Goal: Navigation & Orientation: Find specific page/section

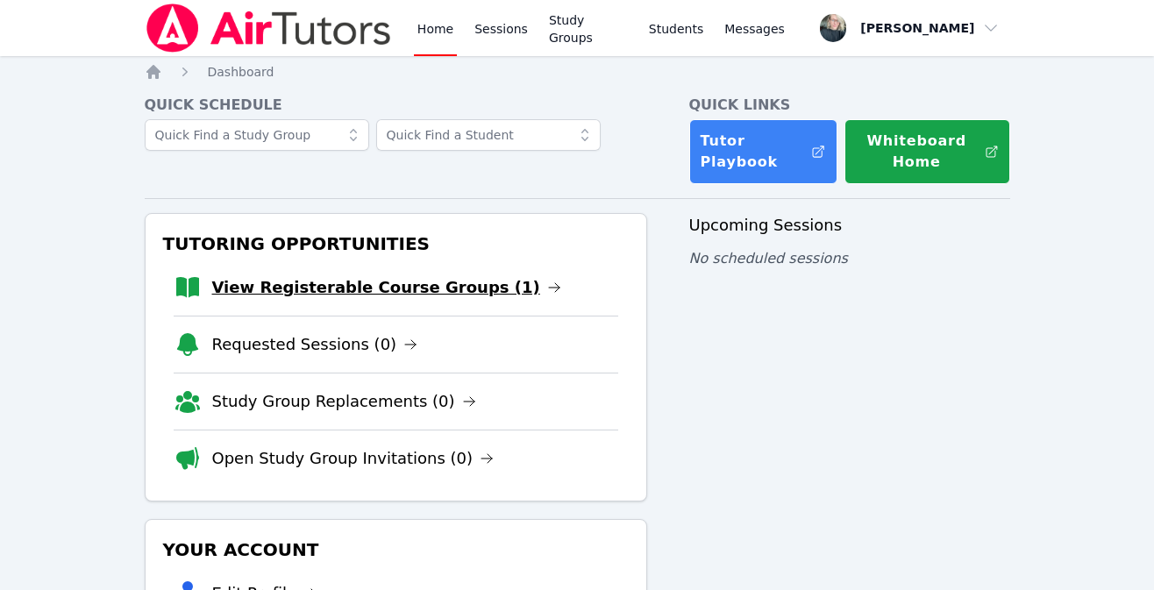
click at [354, 294] on link "View Registerable Course Groups (1)" at bounding box center [386, 287] width 349 height 25
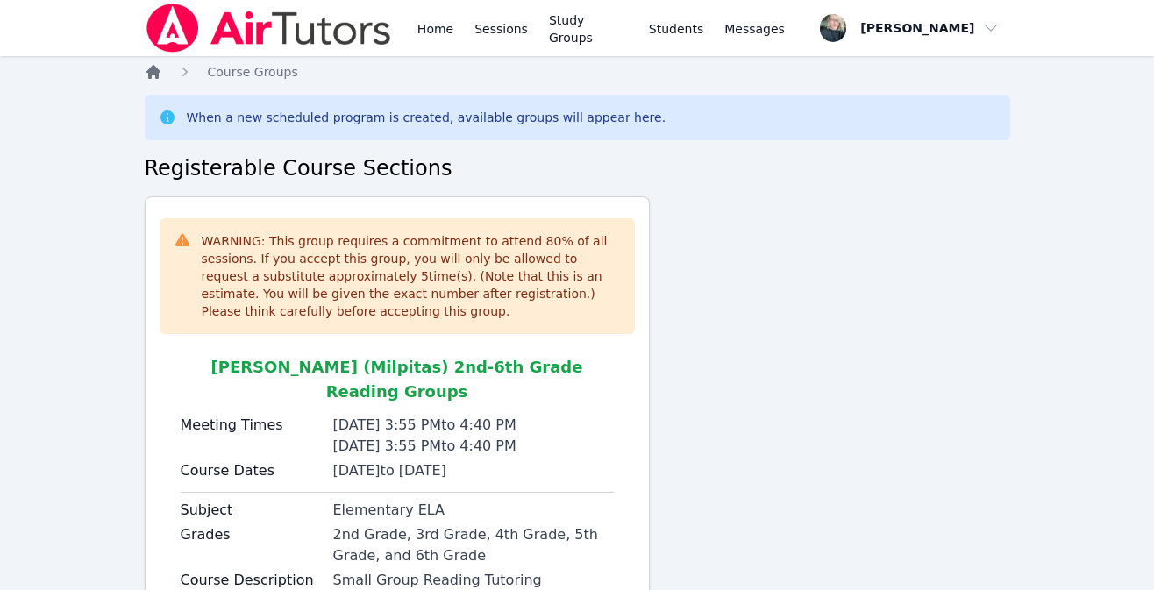
click at [151, 70] on icon "Breadcrumb" at bounding box center [153, 72] width 14 height 14
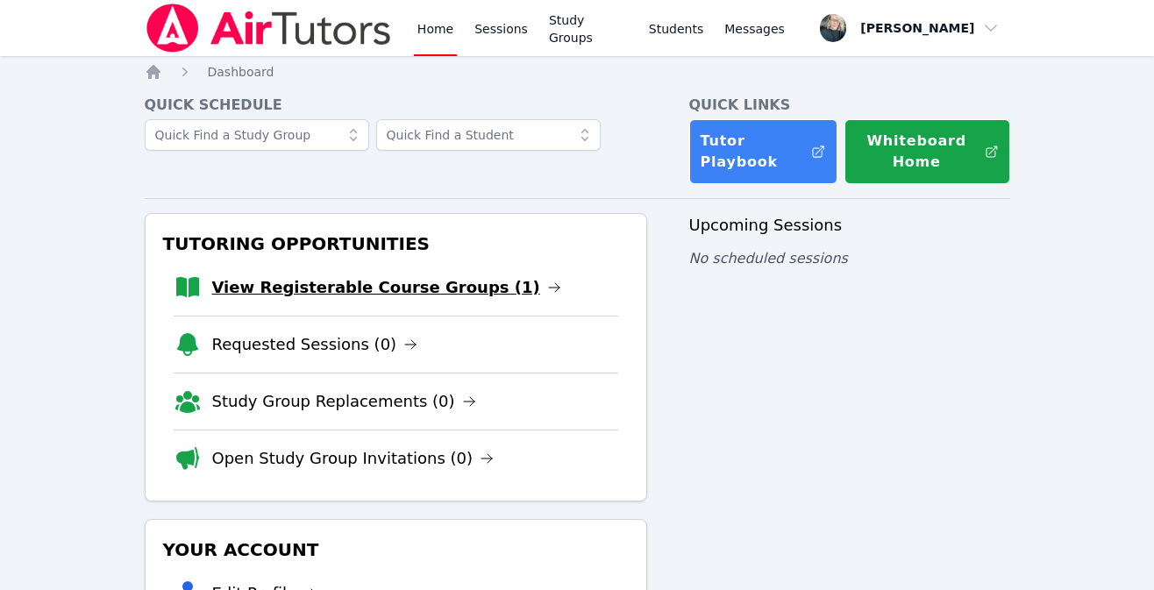
click at [273, 297] on link "View Registerable Course Groups (1)" at bounding box center [386, 287] width 349 height 25
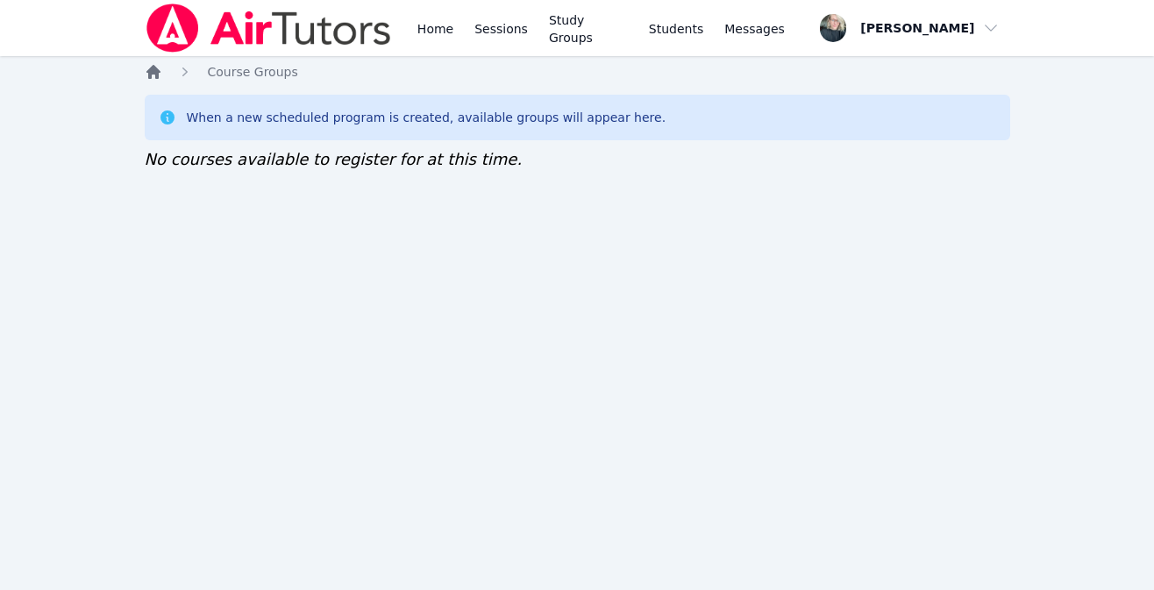
click at [153, 75] on icon "Breadcrumb" at bounding box center [154, 72] width 18 height 18
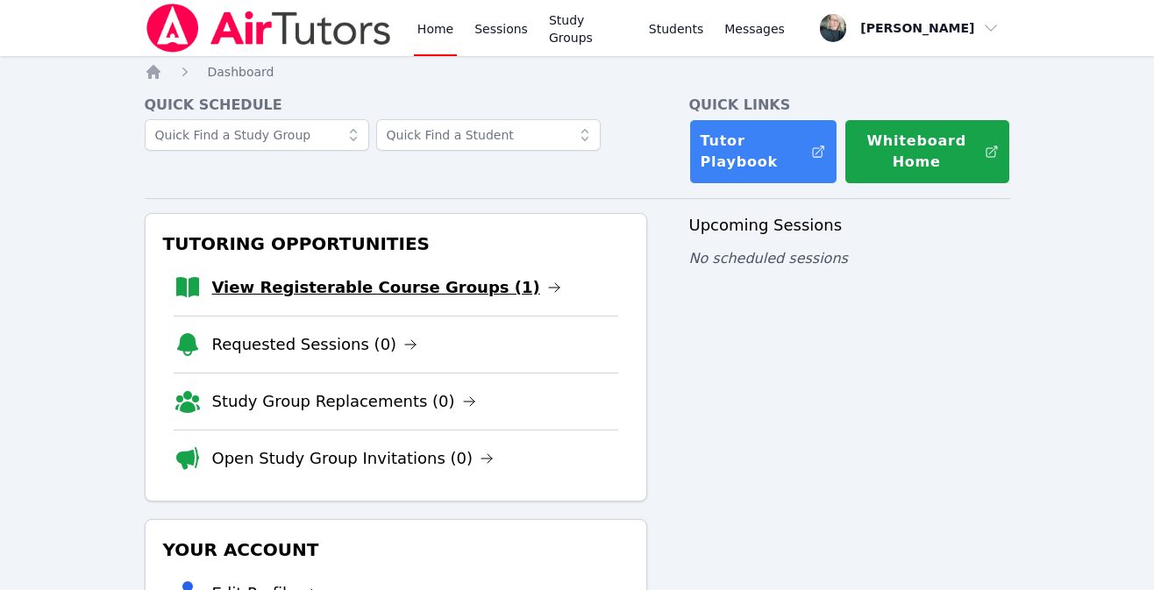
click at [252, 286] on link "View Registerable Course Groups (1)" at bounding box center [386, 287] width 349 height 25
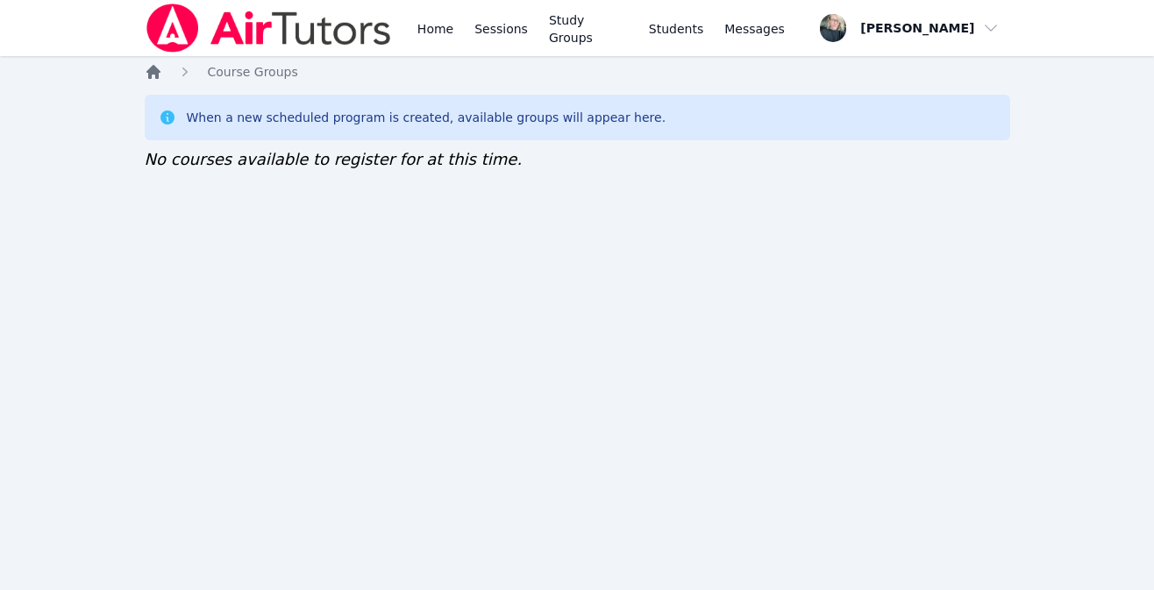
click at [147, 67] on icon "Breadcrumb" at bounding box center [154, 72] width 18 height 18
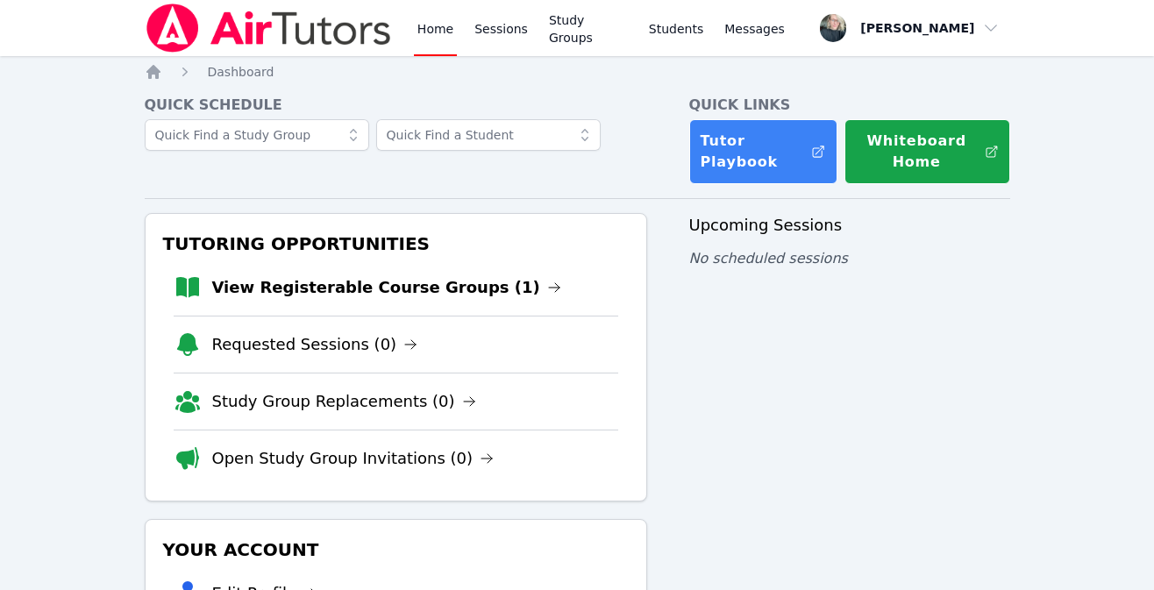
click at [395, 273] on li "View Registerable Course Groups (1)" at bounding box center [396, 287] width 444 height 56
click at [392, 281] on link "View Registerable Course Groups (1)" at bounding box center [386, 287] width 349 height 25
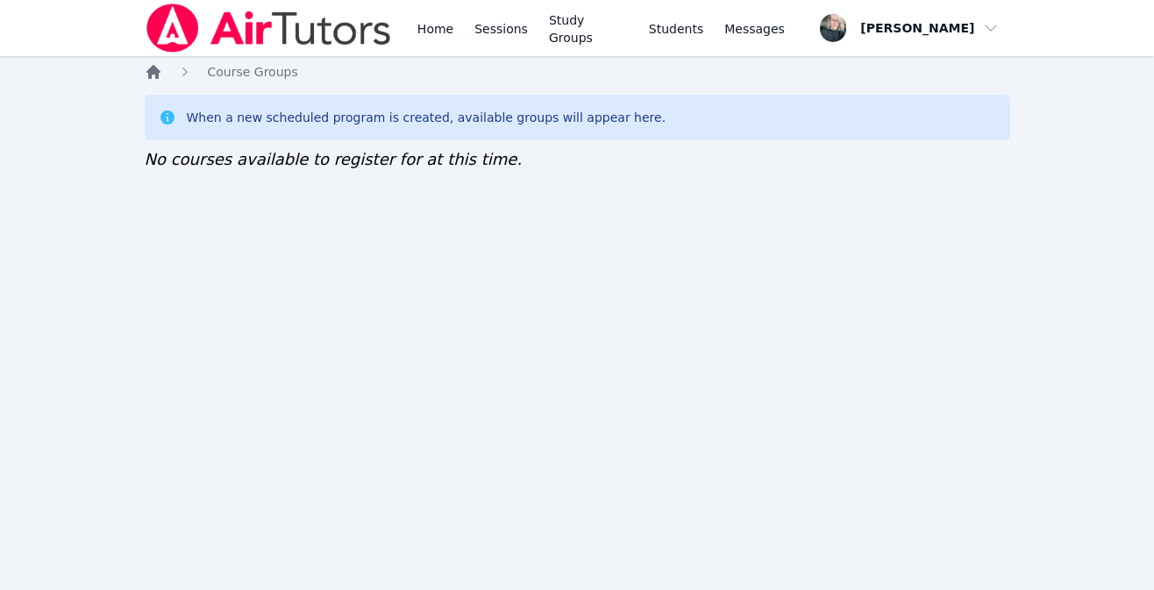
click at [152, 79] on icon "Breadcrumb" at bounding box center [154, 72] width 18 height 18
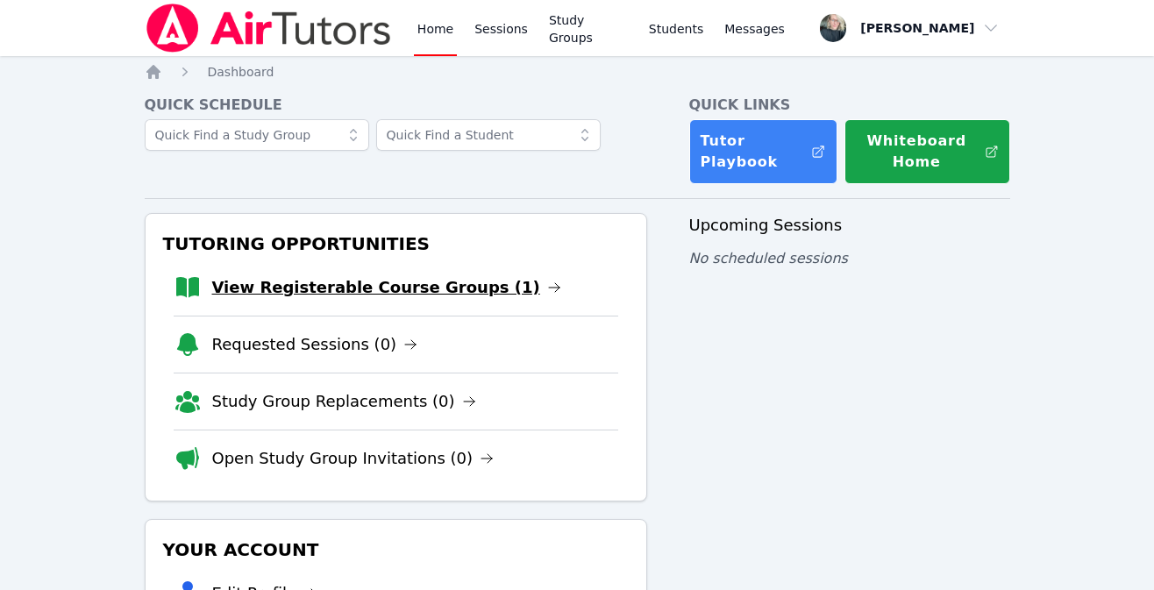
click at [261, 288] on link "View Registerable Course Groups (1)" at bounding box center [386, 287] width 349 height 25
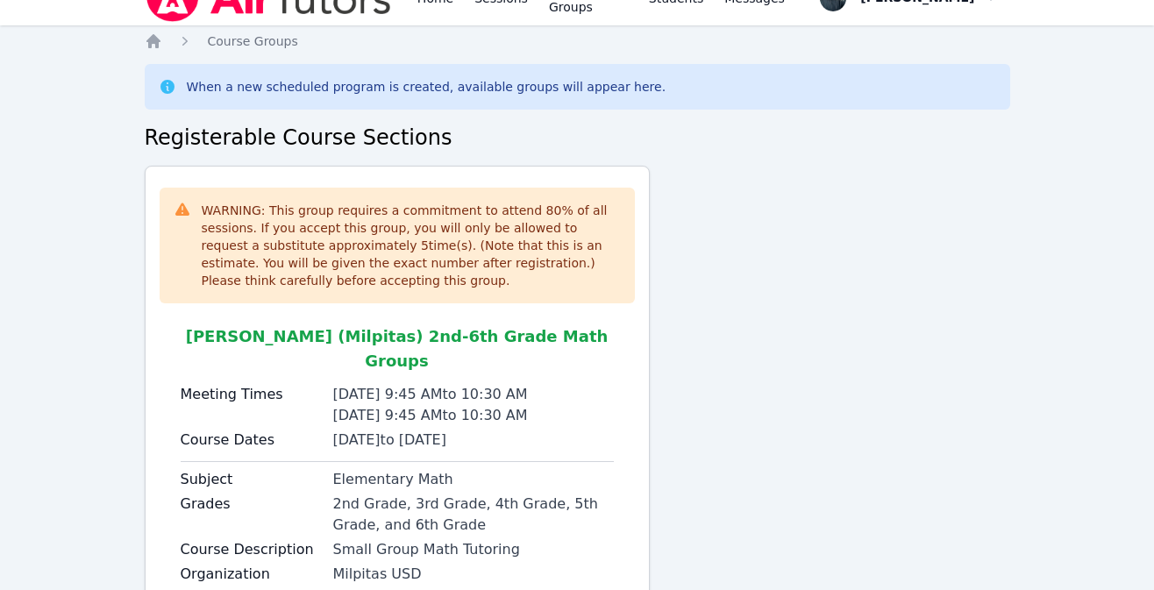
scroll to position [30, 0]
click at [152, 37] on icon "Breadcrumb" at bounding box center [153, 42] width 14 height 14
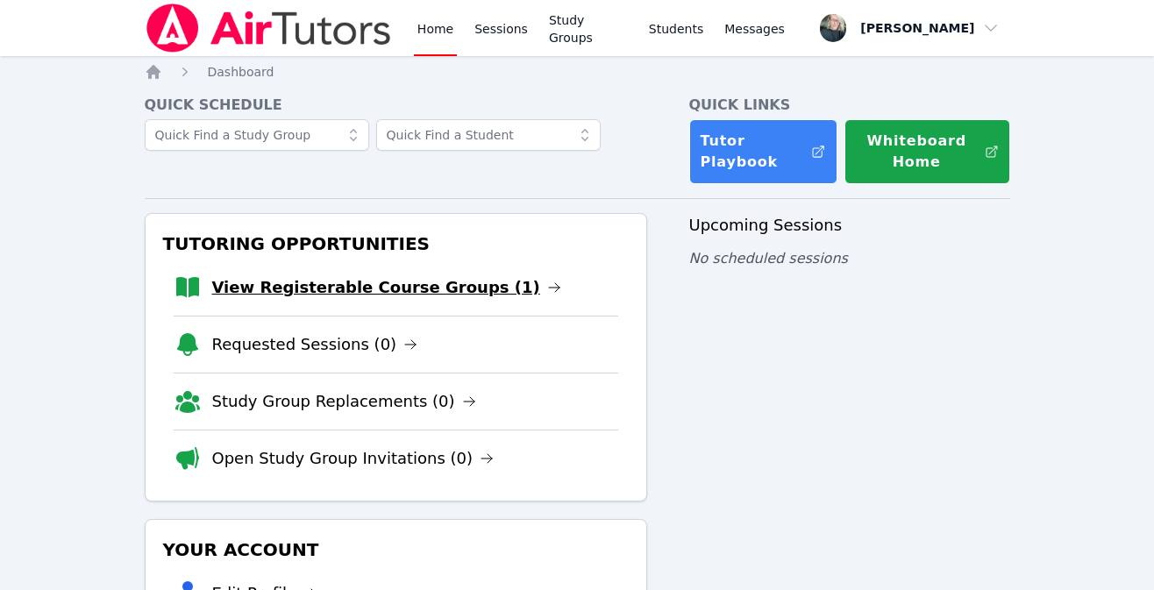
click at [259, 288] on link "View Registerable Course Groups (1)" at bounding box center [386, 287] width 349 height 25
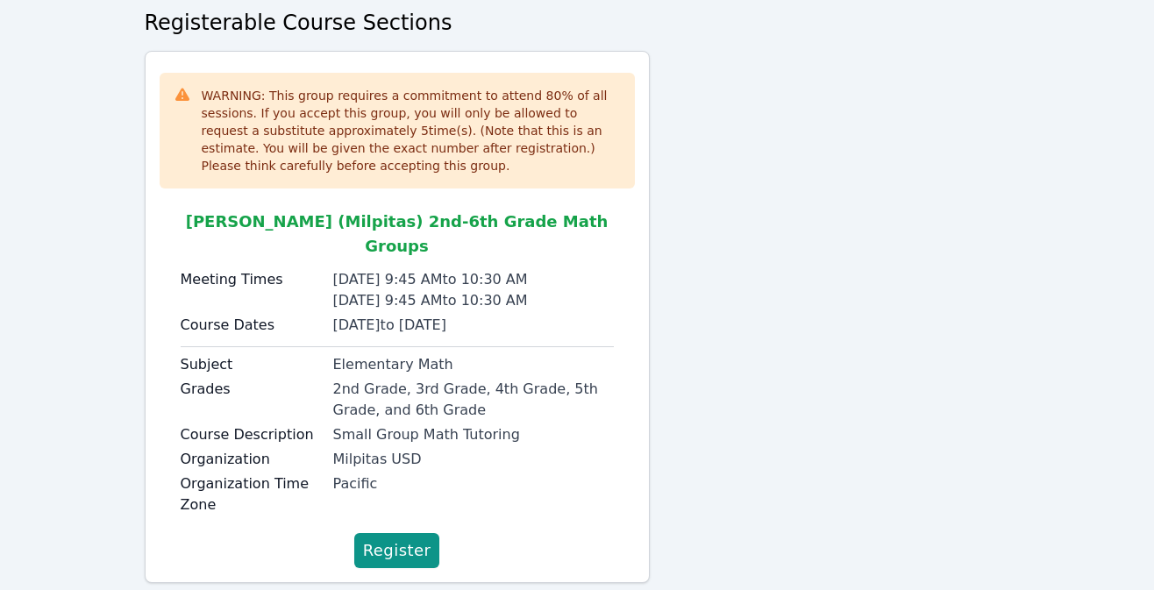
scroll to position [163, 0]
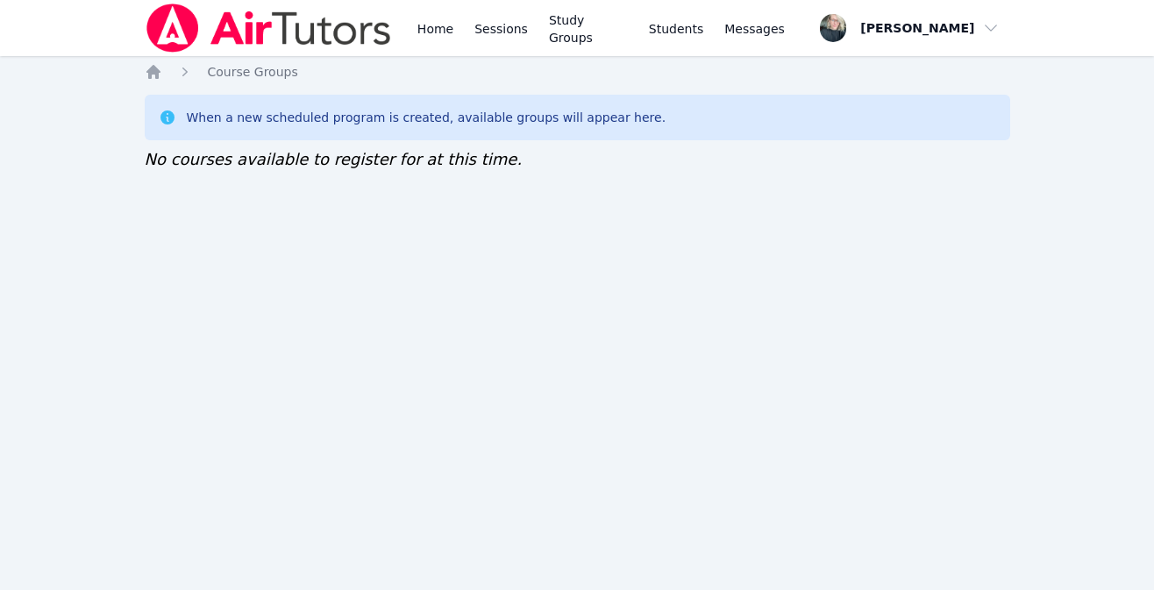
click at [162, 74] on ol "Home Course Groups" at bounding box center [221, 72] width 153 height 18
click at [154, 74] on icon "Breadcrumb" at bounding box center [153, 72] width 14 height 14
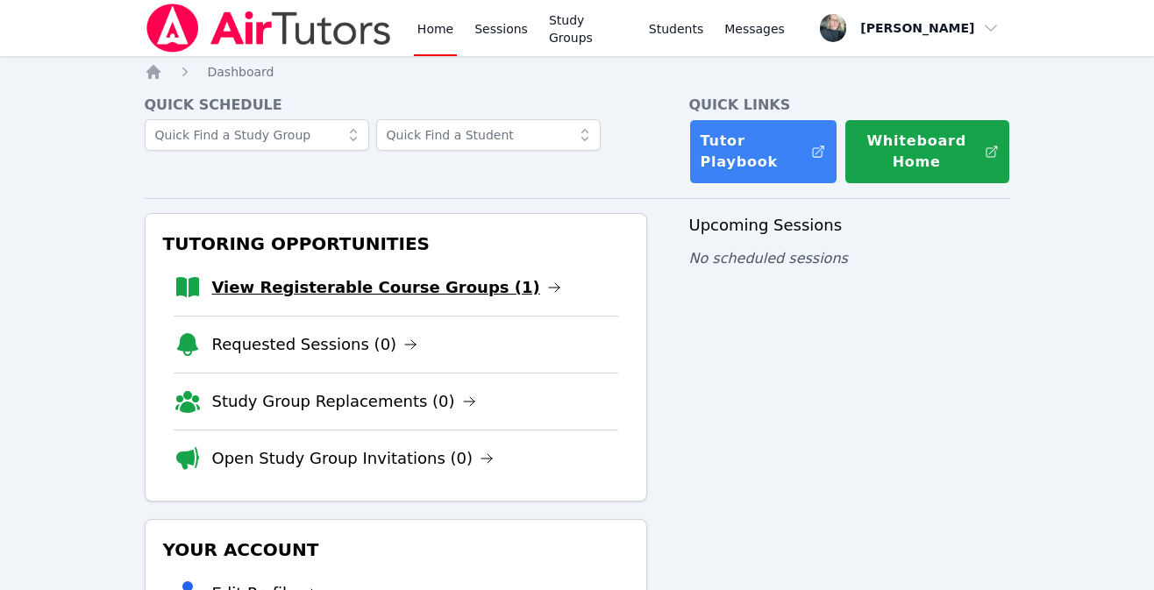
click at [462, 291] on link "View Registerable Course Groups (1)" at bounding box center [386, 287] width 349 height 25
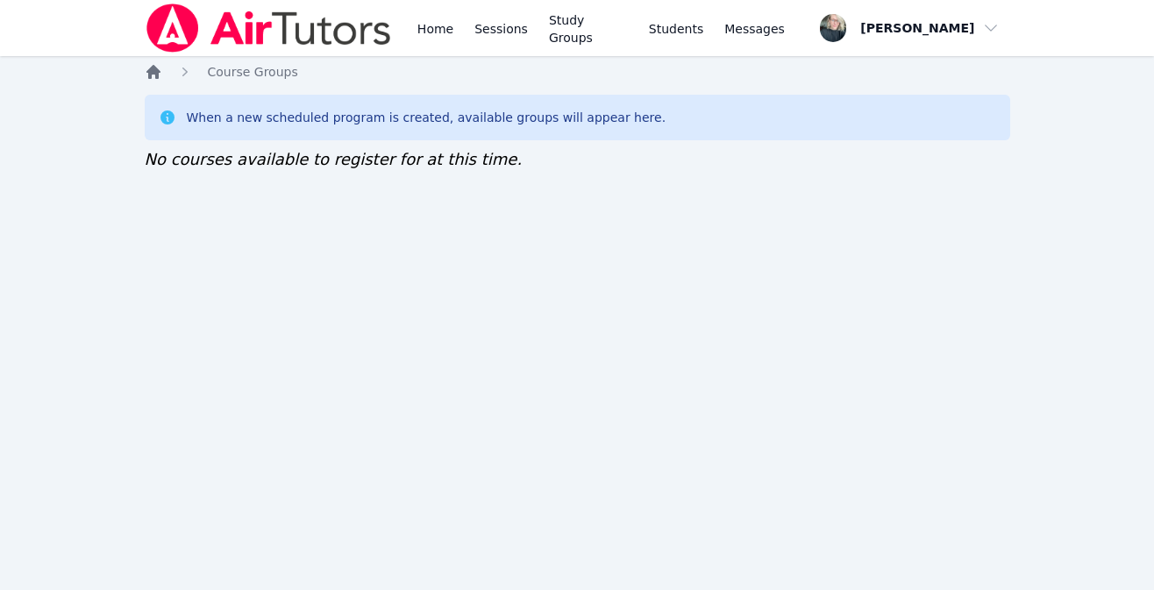
click at [154, 72] on icon "Breadcrumb" at bounding box center [153, 72] width 14 height 14
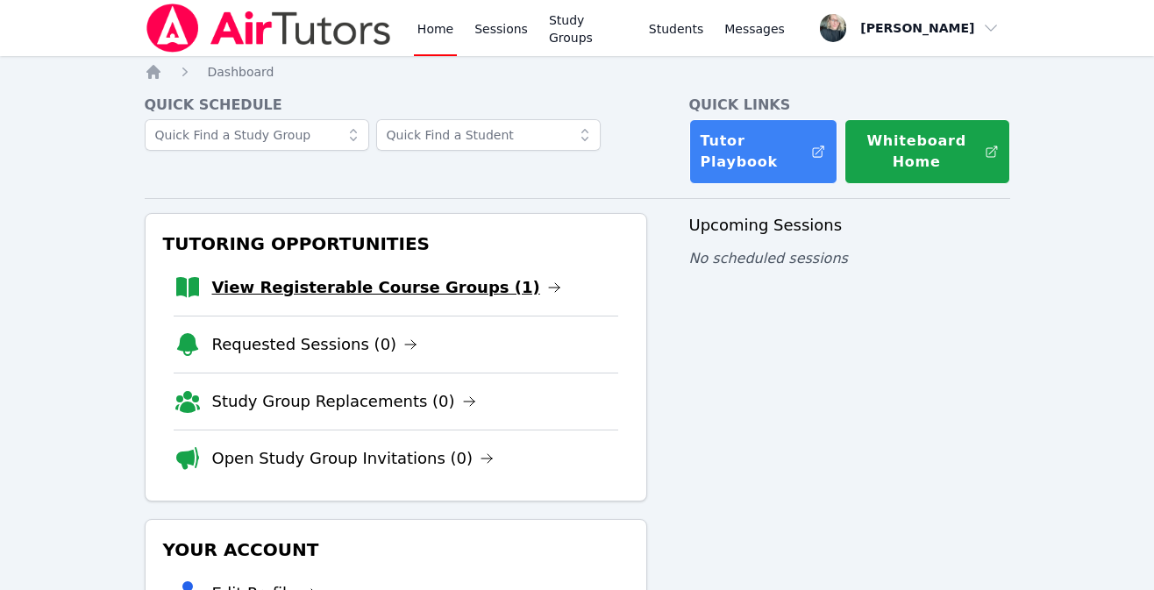
click at [457, 288] on link "View Registerable Course Groups (1)" at bounding box center [386, 287] width 349 height 25
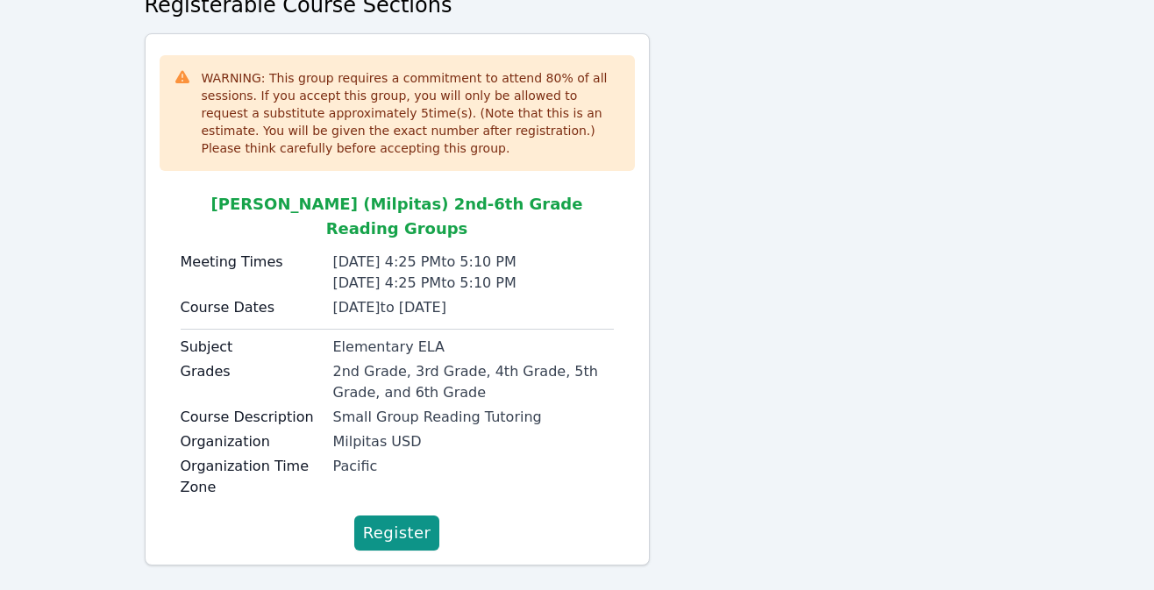
scroll to position [162, 0]
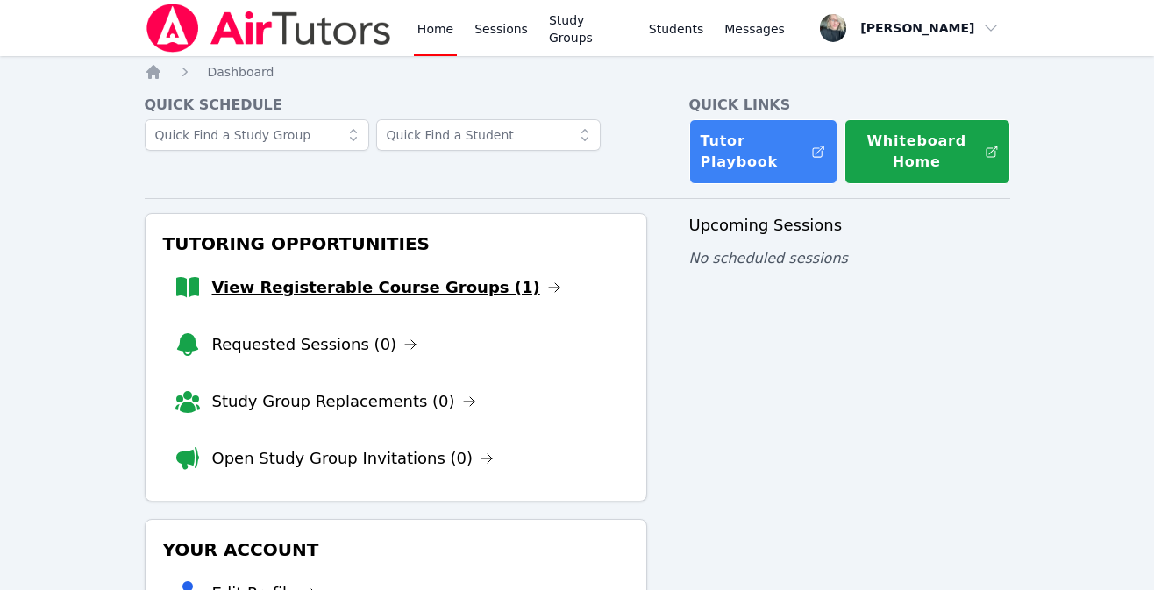
click at [294, 286] on link "View Registerable Course Groups (1)" at bounding box center [386, 287] width 349 height 25
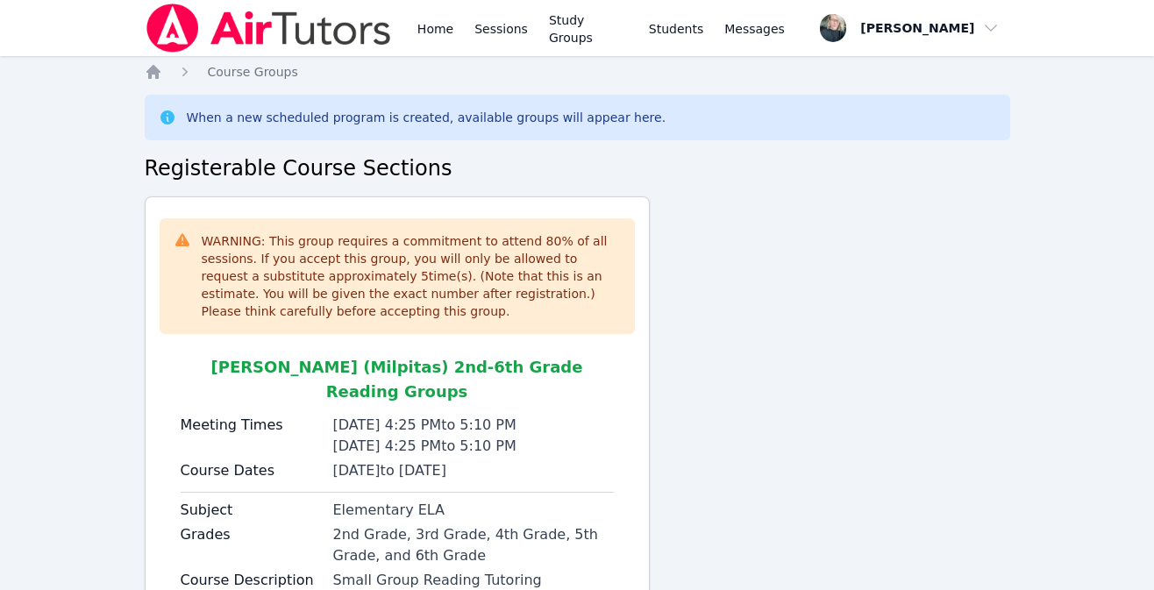
click at [142, 67] on div "Home Sessions Study Groups Students Messages Open user menu Kara Holland Open m…" at bounding box center [577, 389] width 1154 height 778
click at [152, 71] on icon "Breadcrumb" at bounding box center [153, 72] width 14 height 14
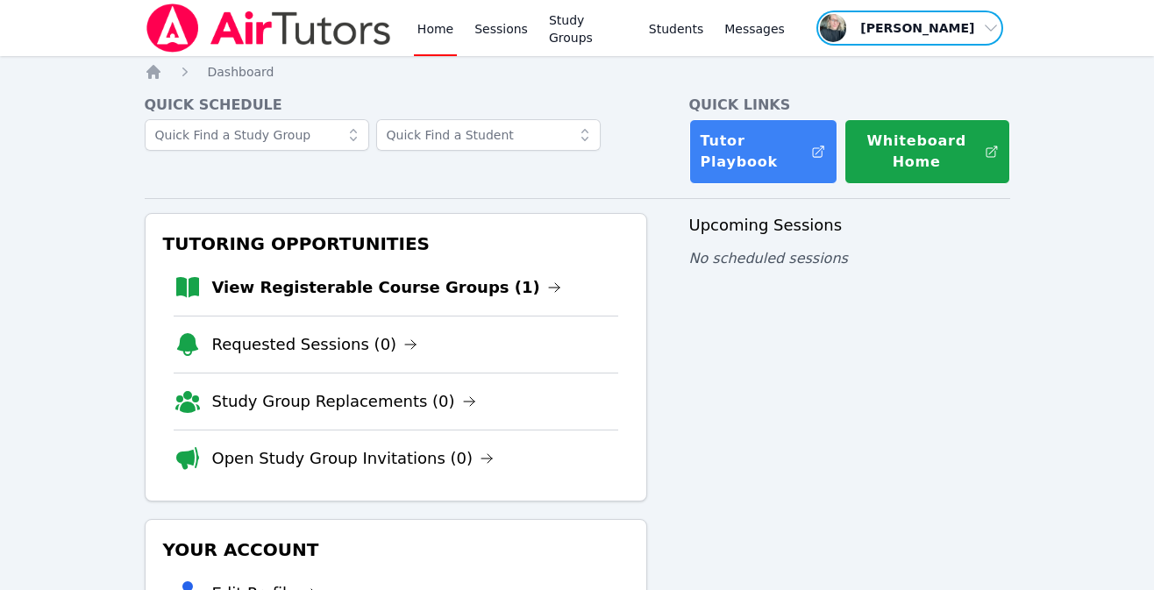
click at [920, 19] on span "button" at bounding box center [909, 28] width 190 height 39
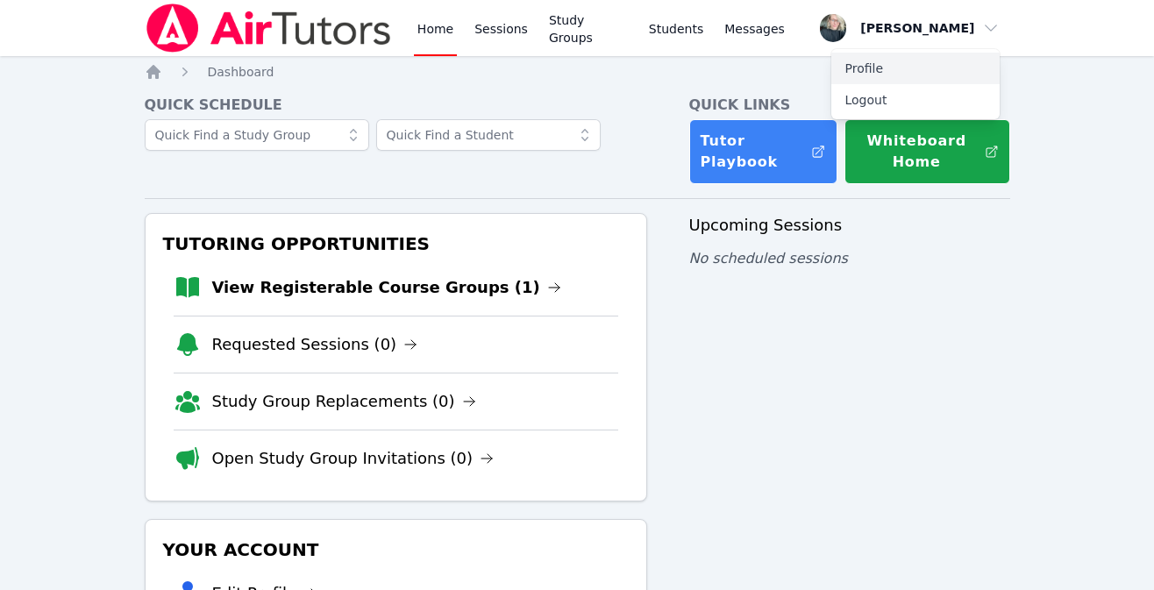
click at [873, 62] on link "Profile" at bounding box center [915, 69] width 168 height 32
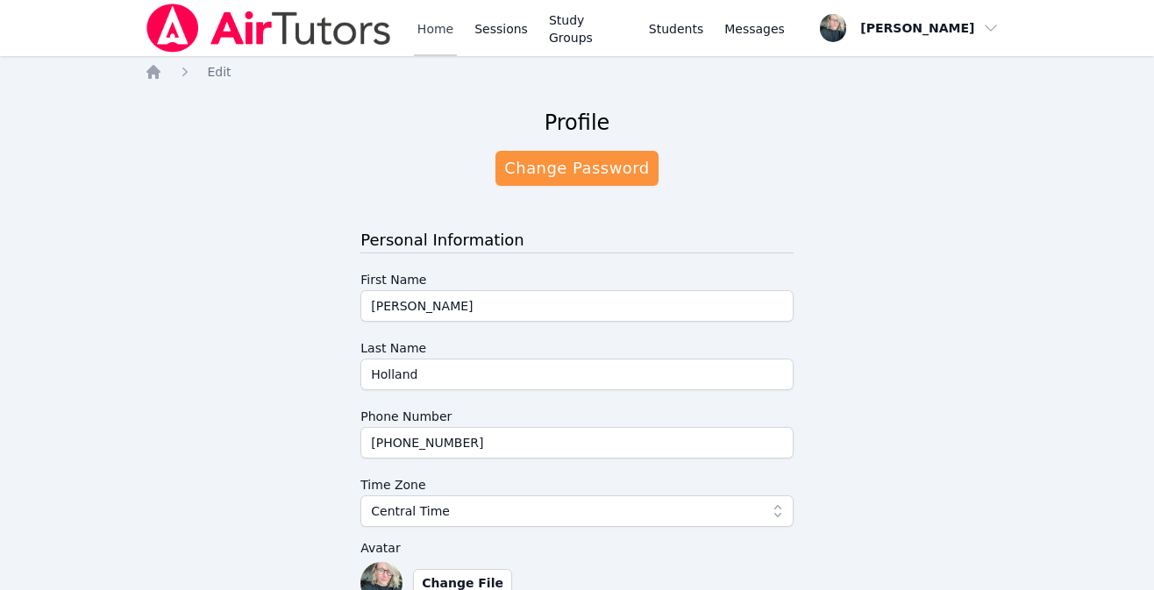
click at [449, 30] on link "Home" at bounding box center [435, 28] width 43 height 56
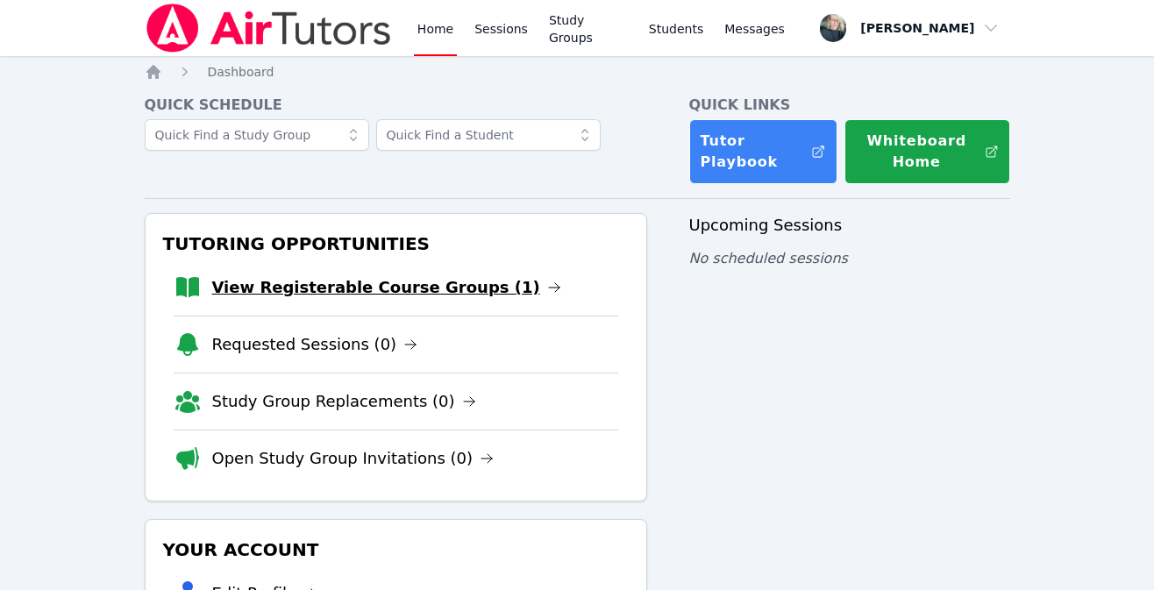
click at [430, 295] on link "View Registerable Course Groups (1)" at bounding box center [386, 287] width 349 height 25
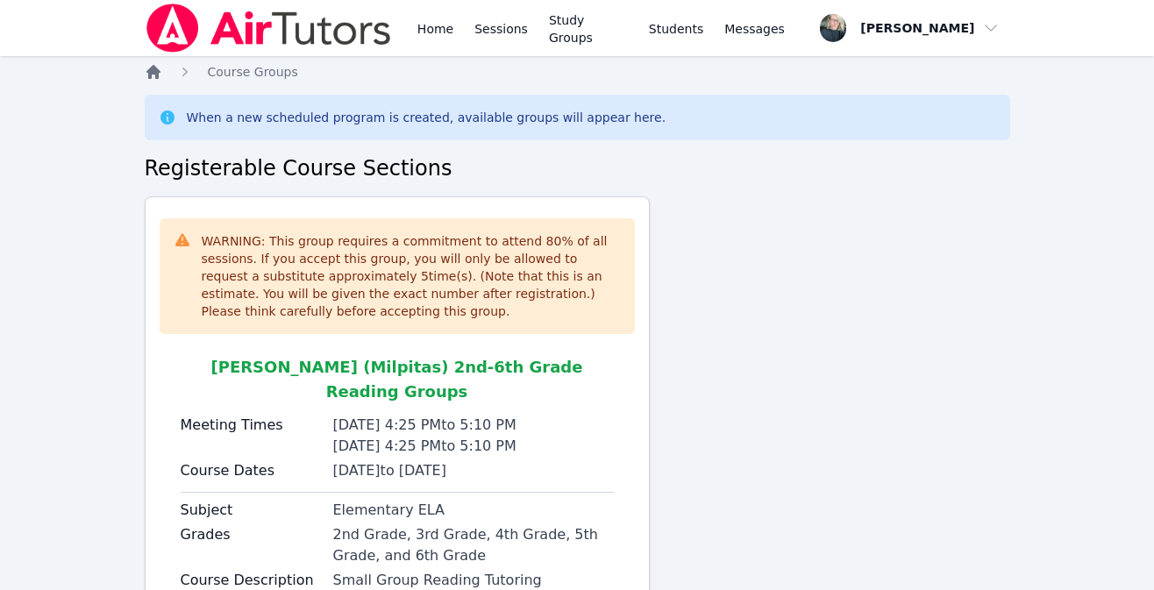
click at [153, 70] on icon "Breadcrumb" at bounding box center [153, 72] width 14 height 14
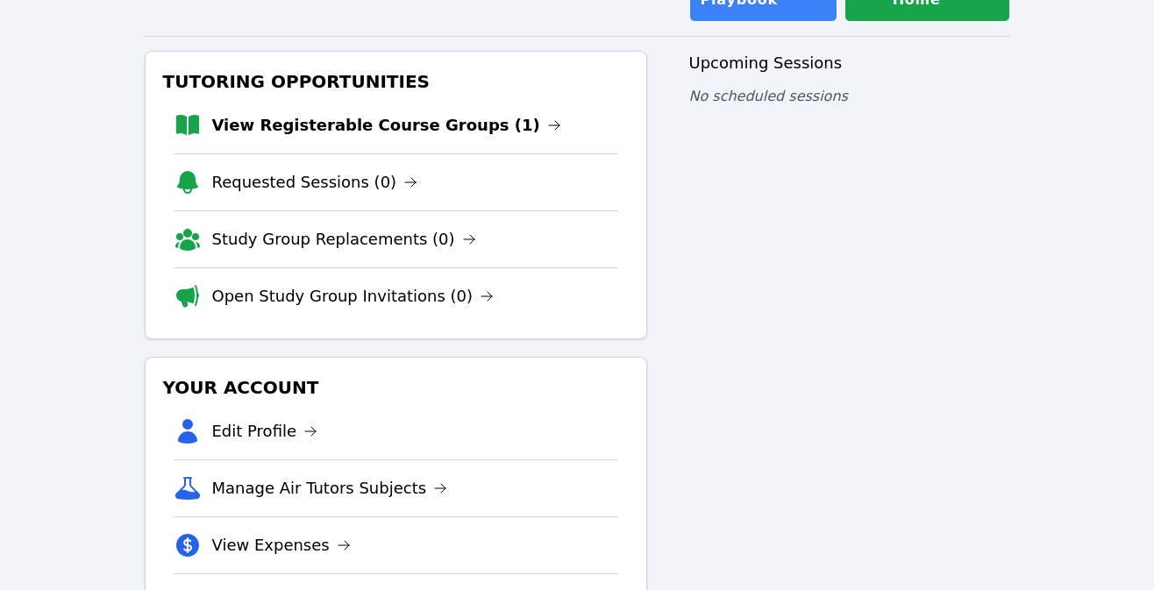
scroll to position [163, 0]
click at [324, 120] on link "View Registerable Course Groups (1)" at bounding box center [386, 124] width 349 height 25
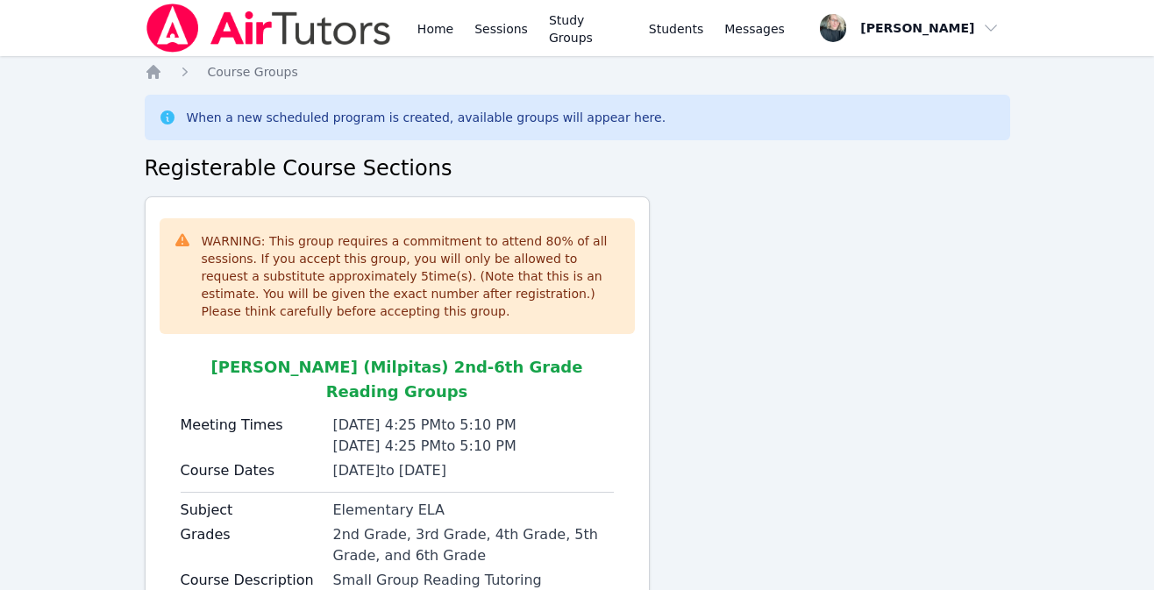
click at [158, 81] on div "Home Course Groups When a new scheduled program is created, available groups wi…" at bounding box center [577, 420] width 865 height 714
click at [153, 73] on icon "Breadcrumb" at bounding box center [153, 72] width 14 height 14
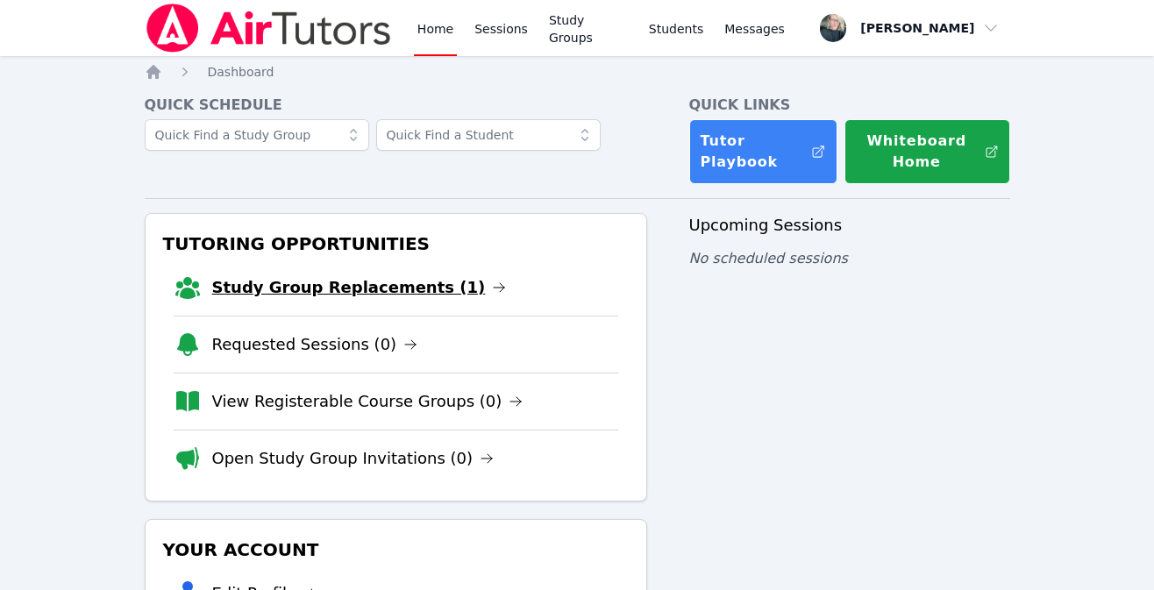
click at [283, 288] on link "Study Group Replacements (1)" at bounding box center [359, 287] width 295 height 25
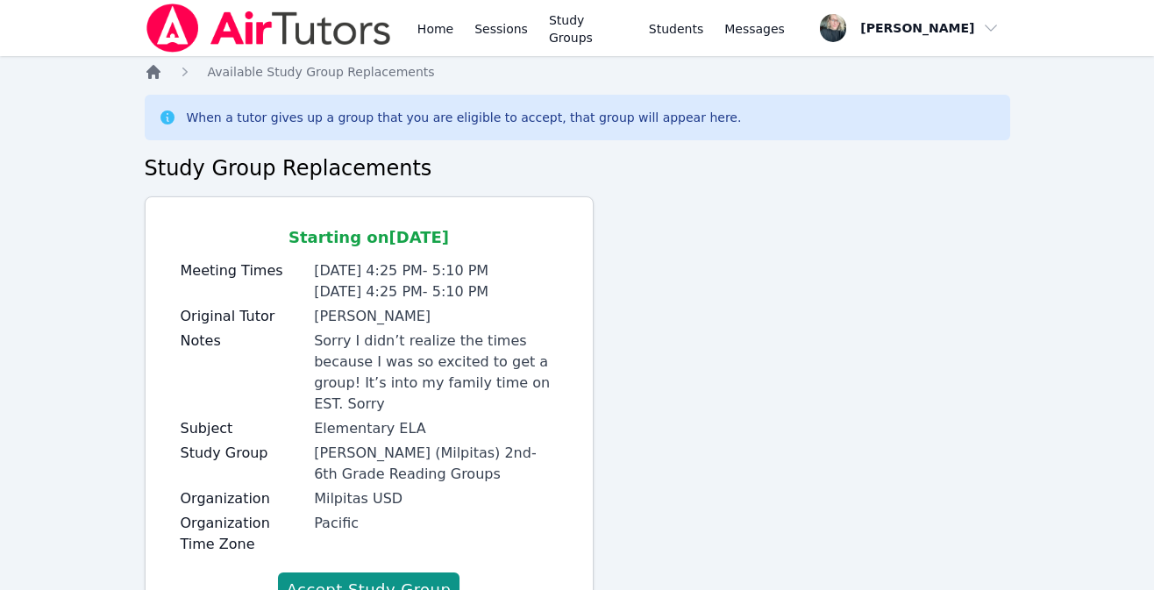
click at [153, 67] on icon "Breadcrumb" at bounding box center [153, 72] width 14 height 14
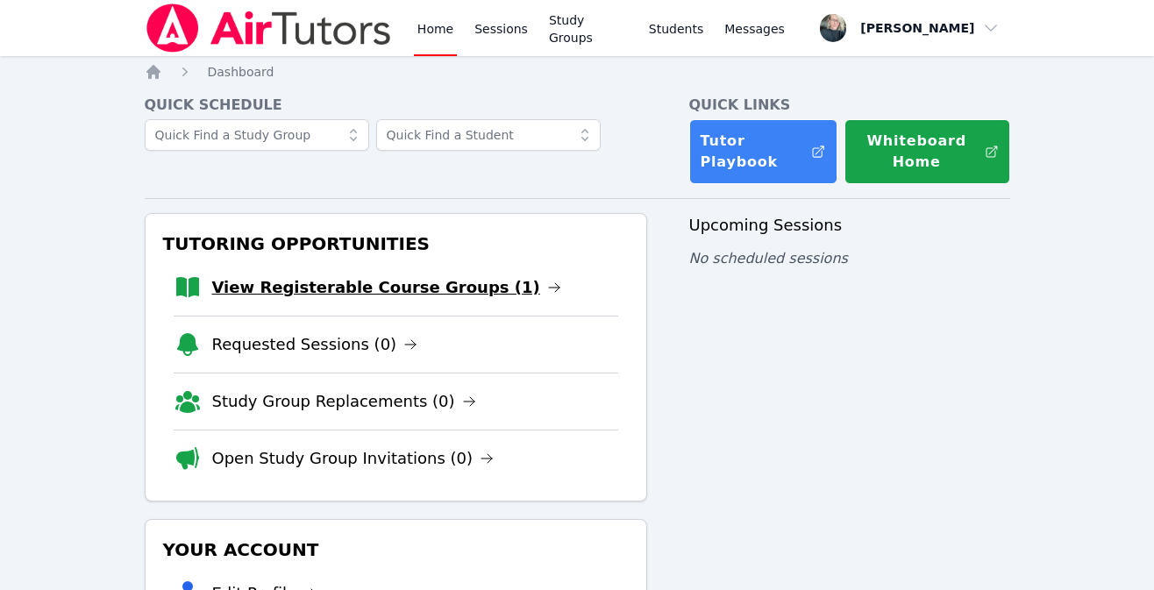
click at [283, 288] on link "View Registerable Course Groups (1)" at bounding box center [386, 287] width 349 height 25
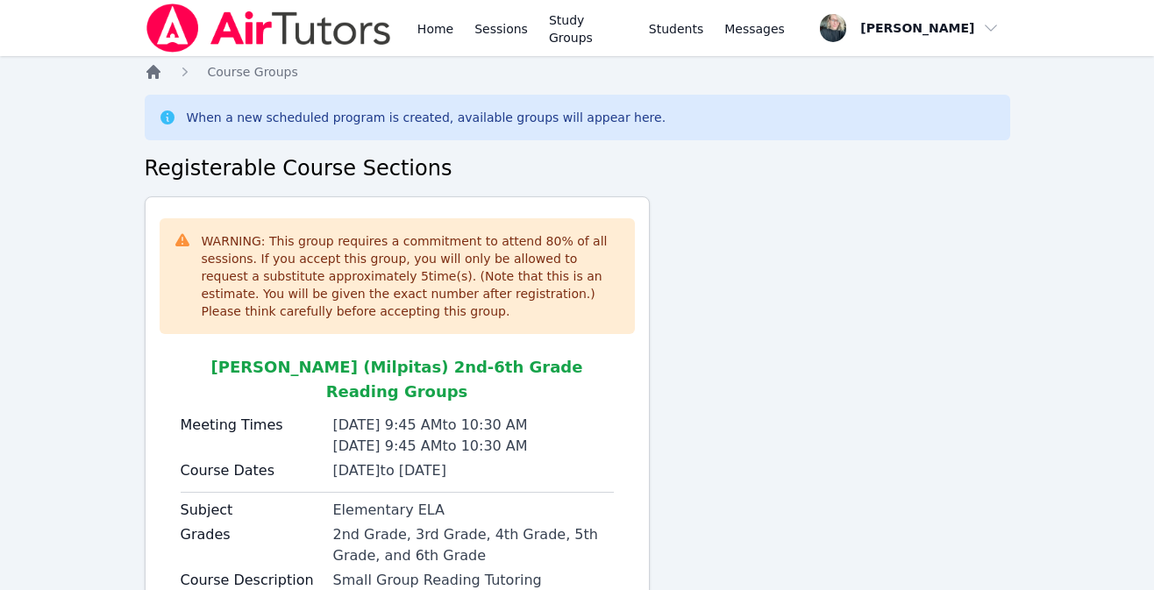
click at [148, 74] on icon "Breadcrumb" at bounding box center [153, 72] width 14 height 14
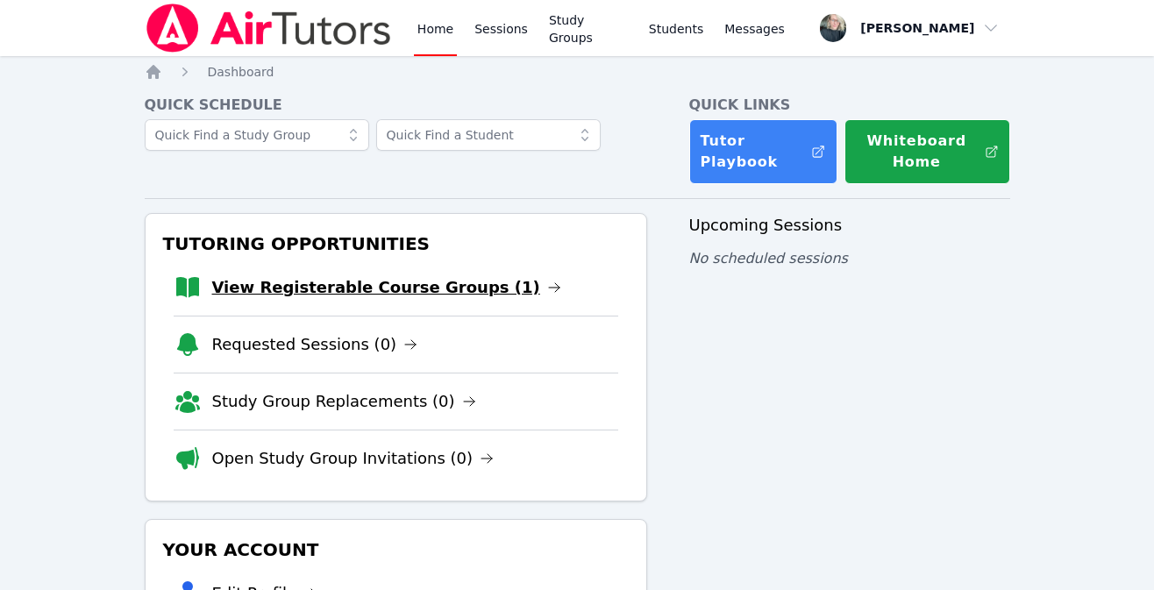
click at [250, 290] on link "View Registerable Course Groups (1)" at bounding box center [386, 287] width 349 height 25
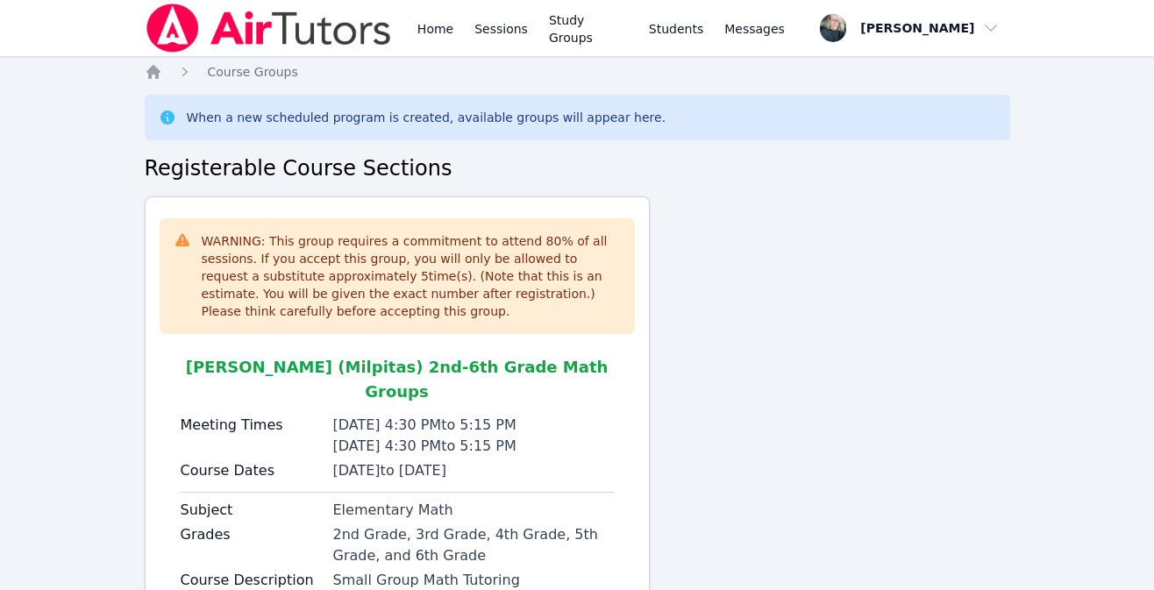
click at [163, 73] on ol "Home Course Groups" at bounding box center [221, 72] width 153 height 18
click at [153, 72] on icon "Breadcrumb" at bounding box center [153, 72] width 14 height 14
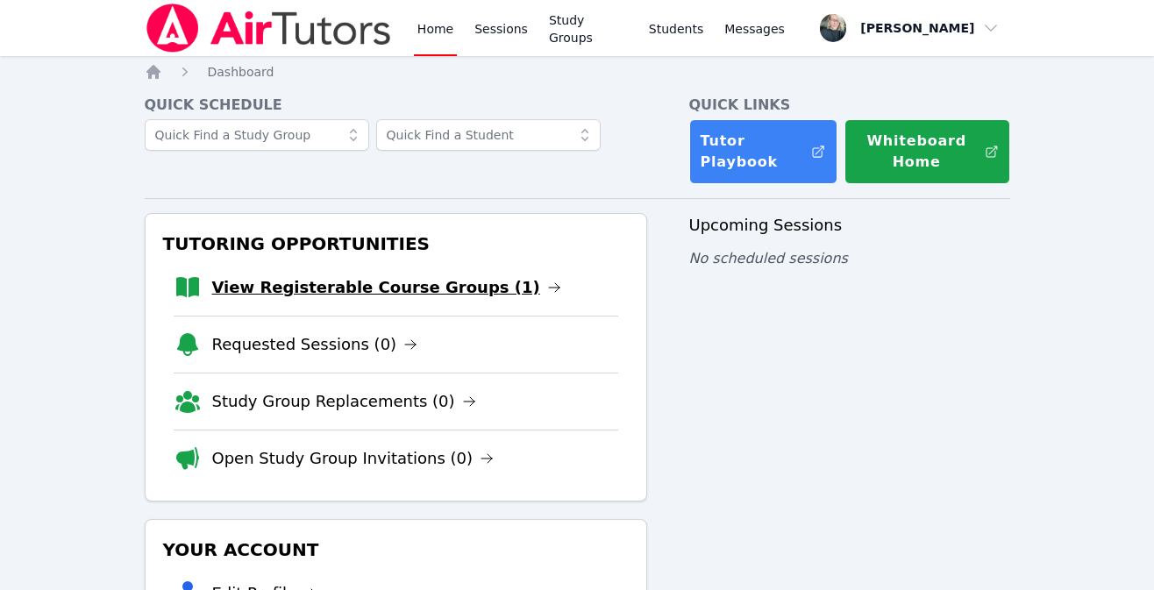
click at [451, 288] on link "View Registerable Course Groups (1)" at bounding box center [386, 287] width 349 height 25
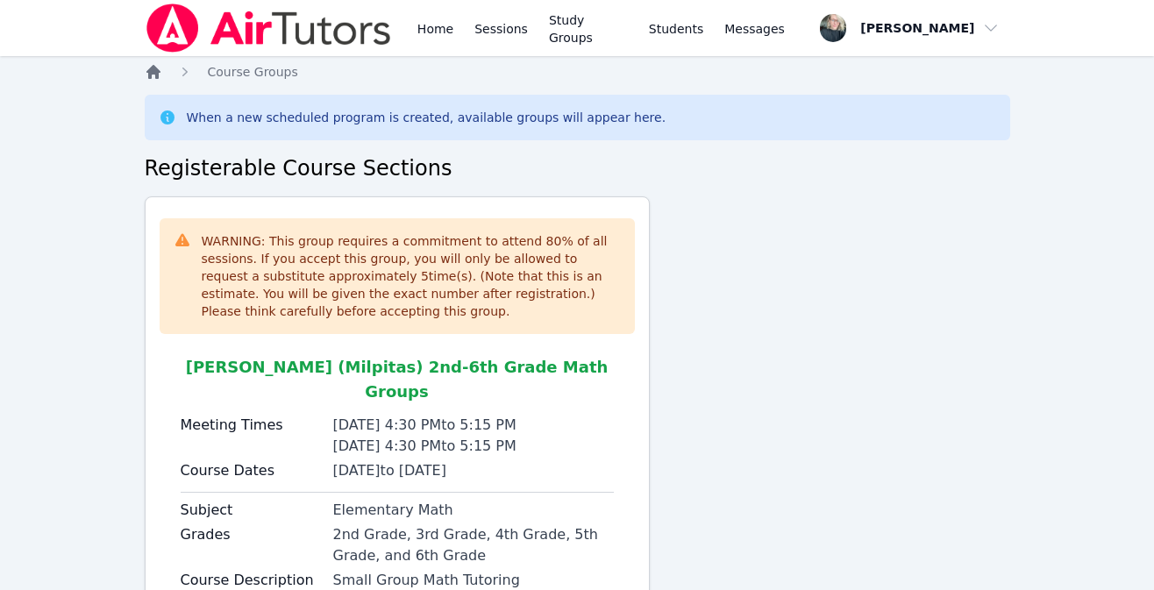
click at [154, 76] on icon "Breadcrumb" at bounding box center [154, 72] width 18 height 18
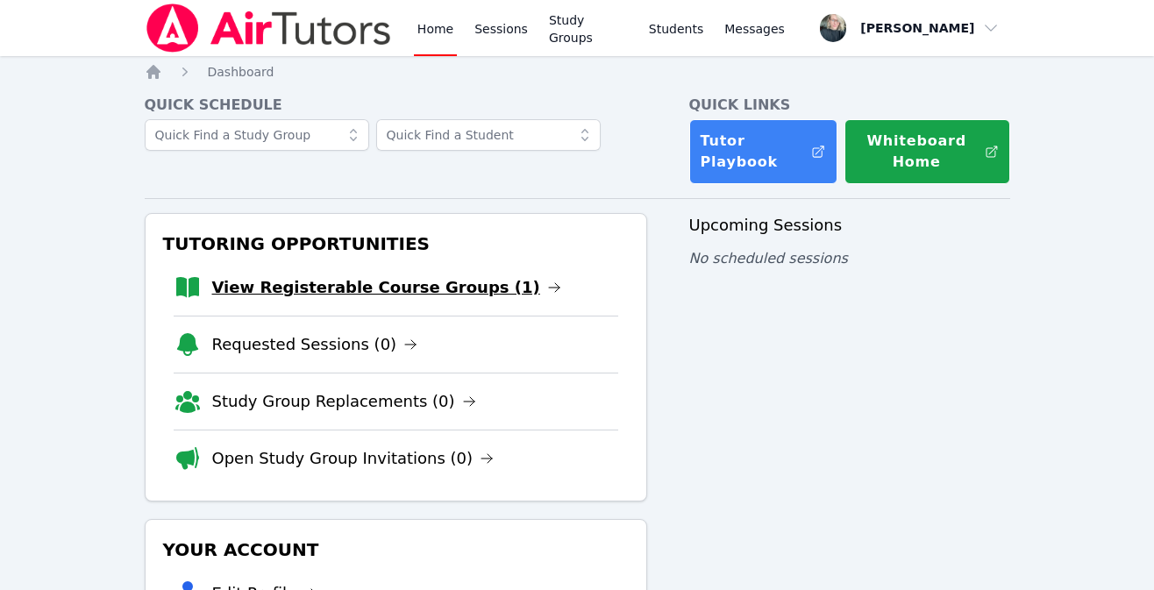
click at [419, 287] on link "View Registerable Course Groups (1)" at bounding box center [386, 287] width 349 height 25
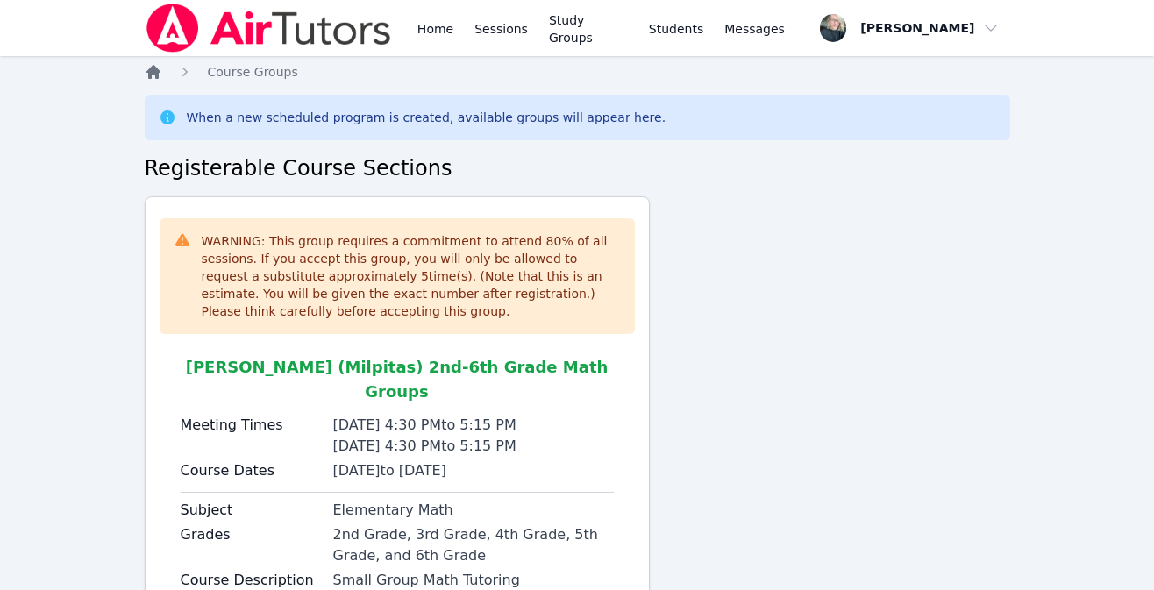
click at [157, 73] on icon "Breadcrumb" at bounding box center [153, 72] width 14 height 14
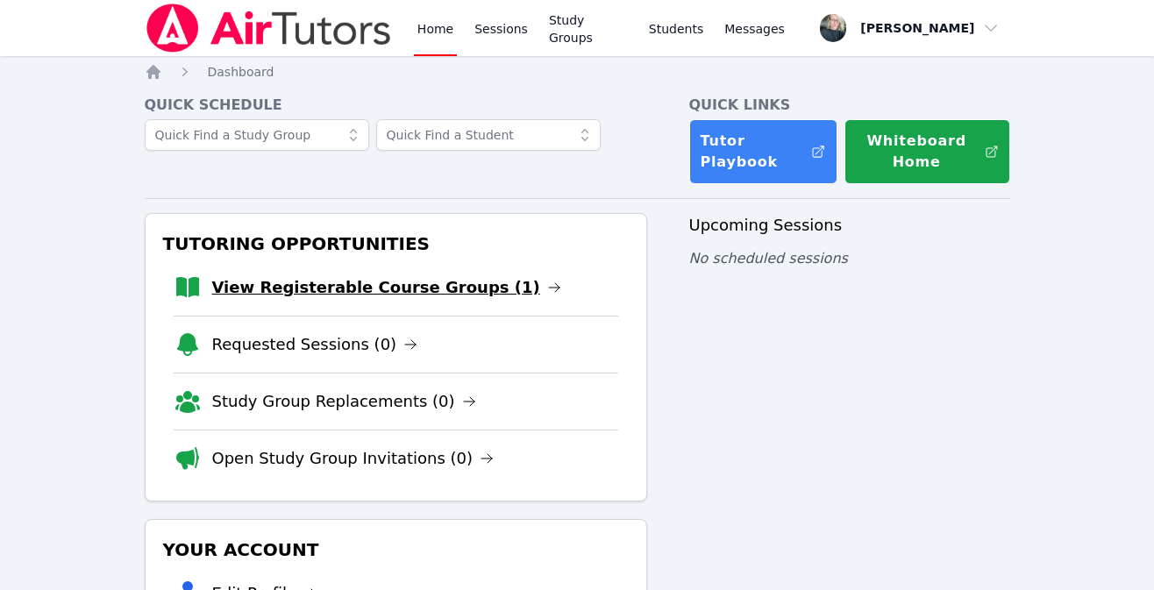
click at [372, 288] on link "View Registerable Course Groups (1)" at bounding box center [386, 287] width 349 height 25
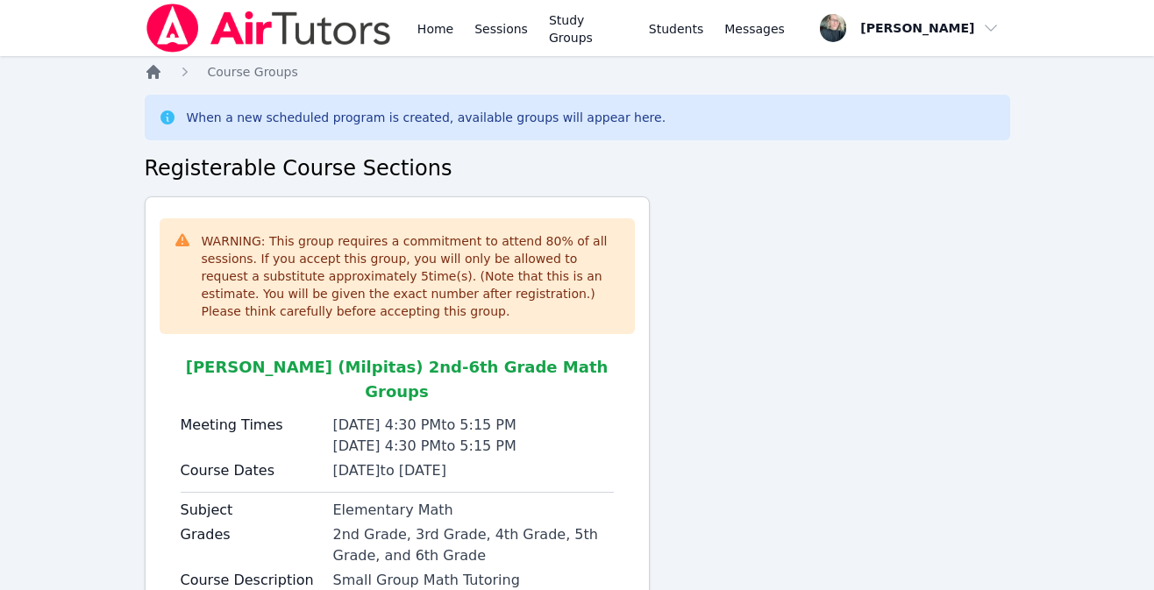
click at [154, 75] on icon "Breadcrumb" at bounding box center [153, 72] width 14 height 14
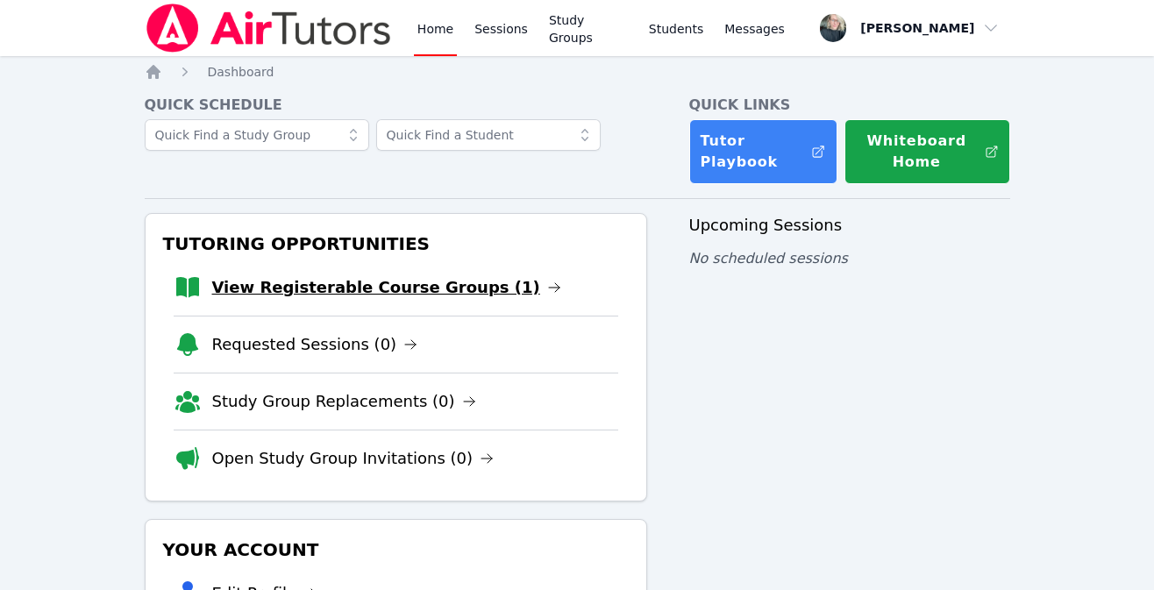
click at [299, 290] on link "View Registerable Course Groups (1)" at bounding box center [386, 287] width 349 height 25
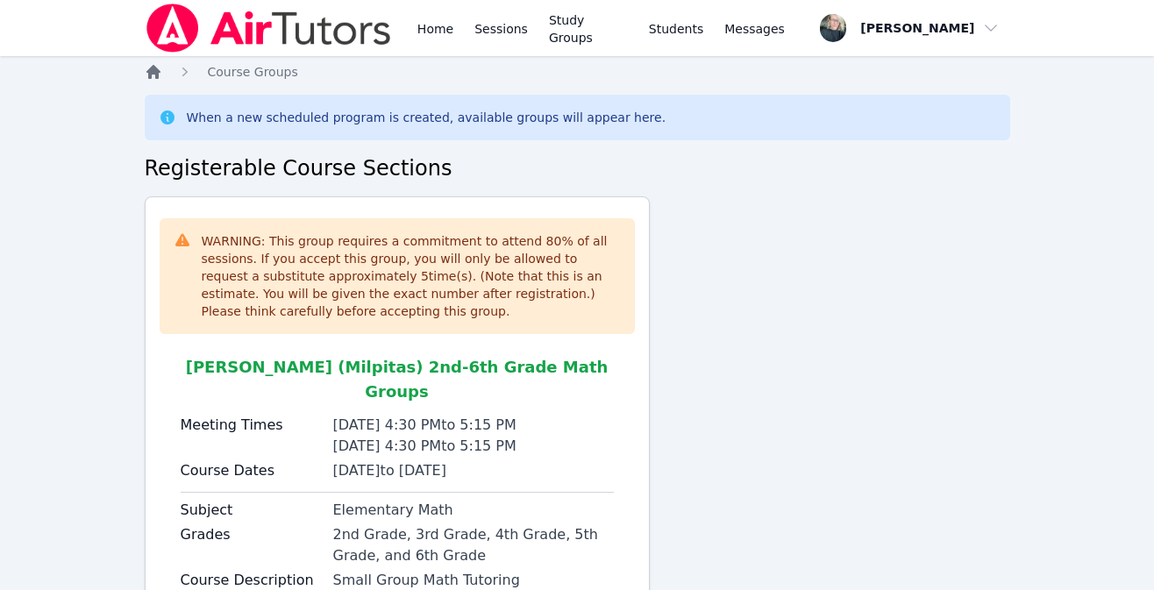
click at [145, 75] on icon "Breadcrumb" at bounding box center [154, 72] width 18 height 18
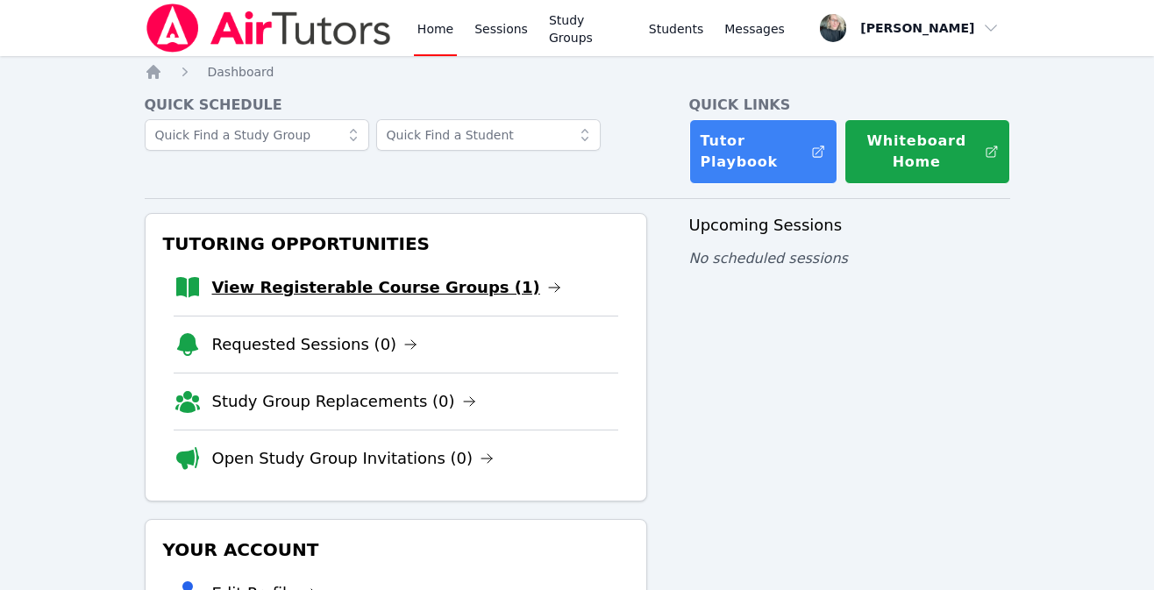
click at [446, 284] on link "View Registerable Course Groups (1)" at bounding box center [386, 287] width 349 height 25
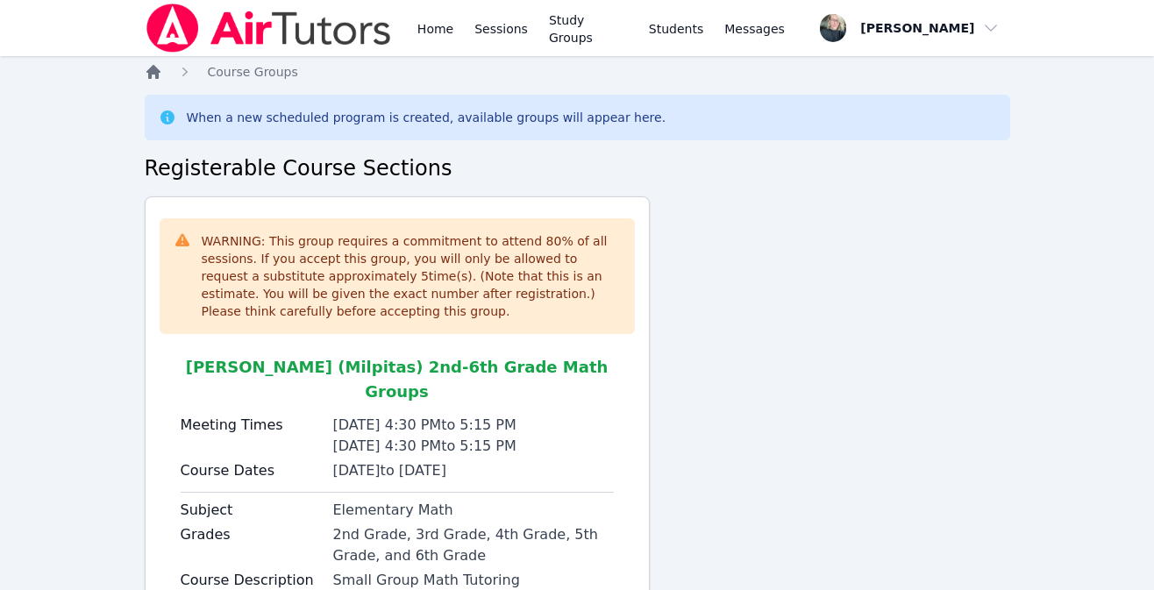
click at [151, 72] on icon "Breadcrumb" at bounding box center [153, 72] width 14 height 14
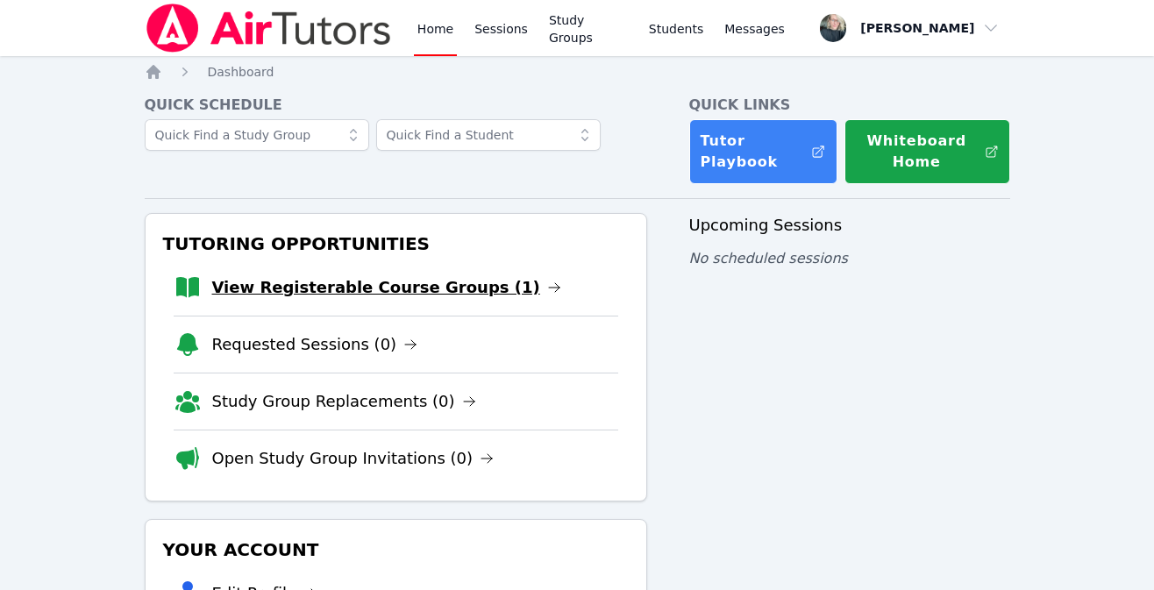
click at [475, 294] on link "View Registerable Course Groups (1)" at bounding box center [386, 287] width 349 height 25
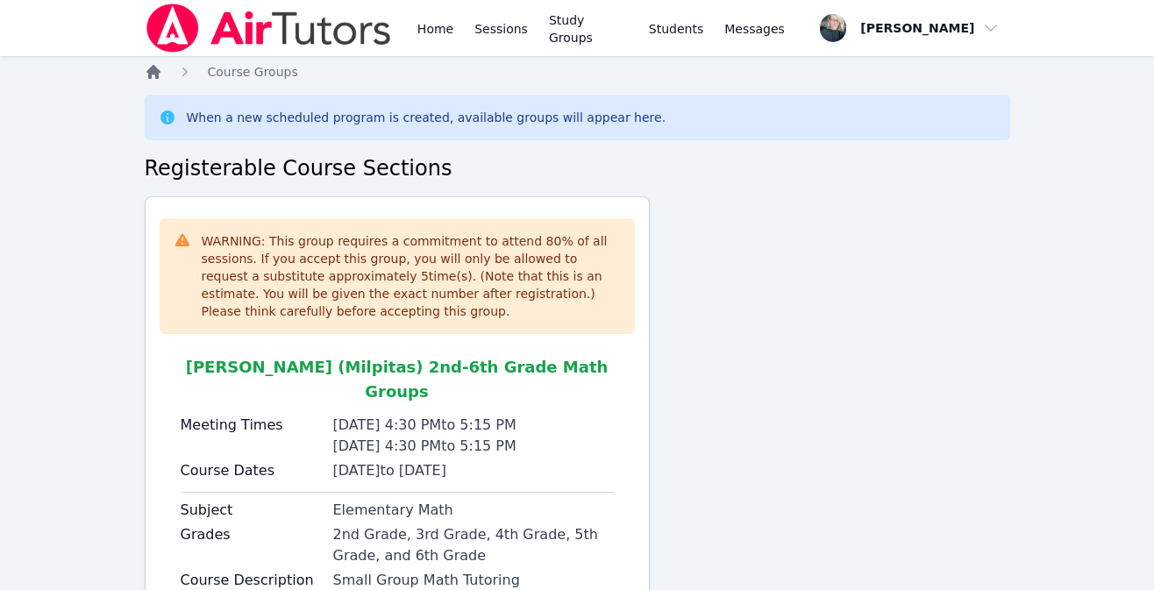
click at [147, 75] on icon "Breadcrumb" at bounding box center [154, 72] width 18 height 18
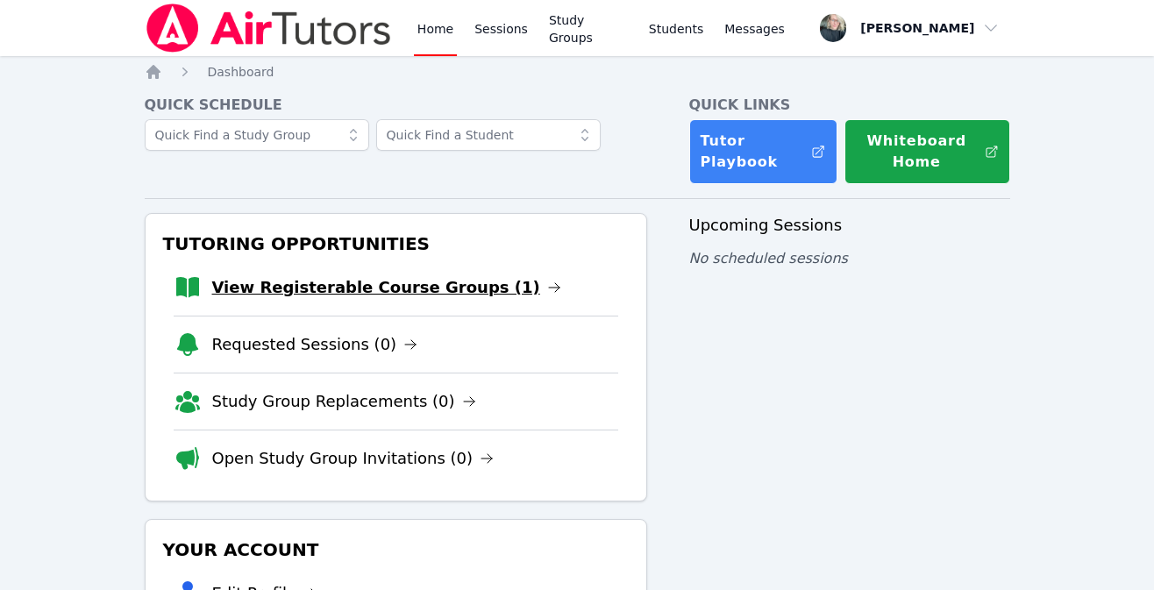
click at [461, 284] on link "View Registerable Course Groups (1)" at bounding box center [386, 287] width 349 height 25
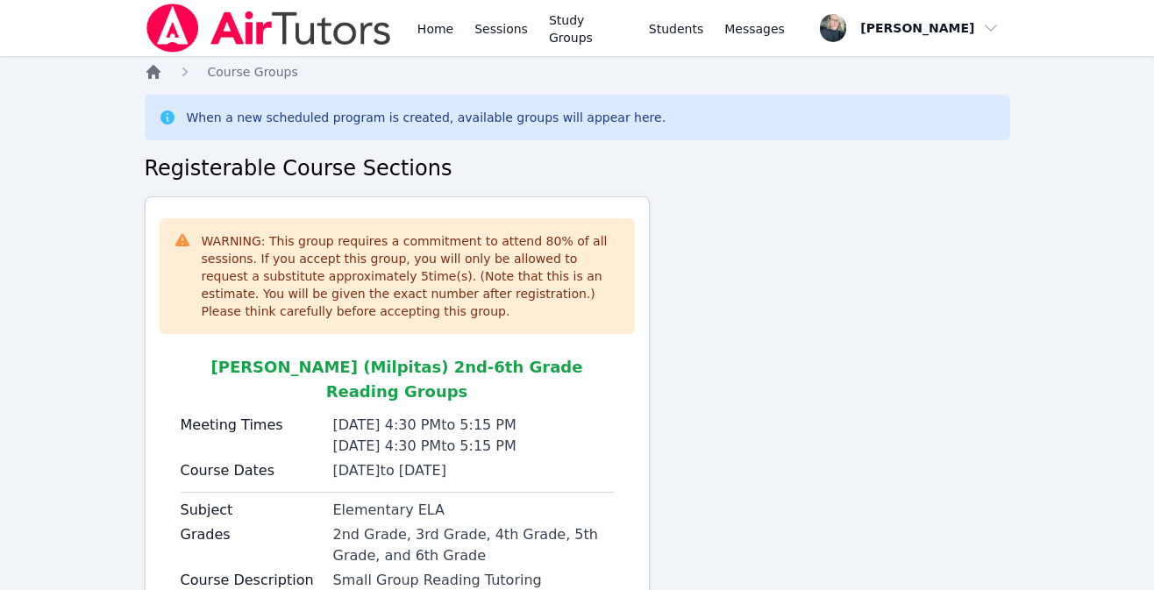
click at [149, 74] on icon "Breadcrumb" at bounding box center [153, 72] width 14 height 14
